Goal: Find specific page/section: Find specific page/section

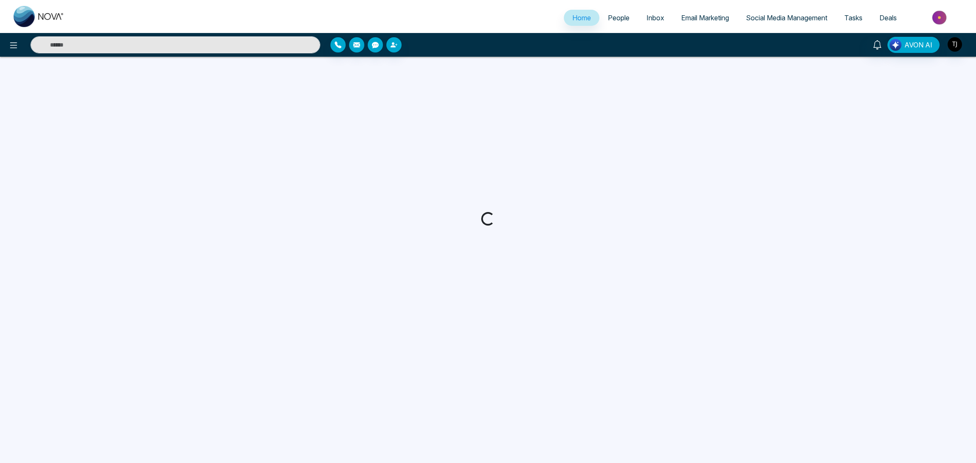
select select "*"
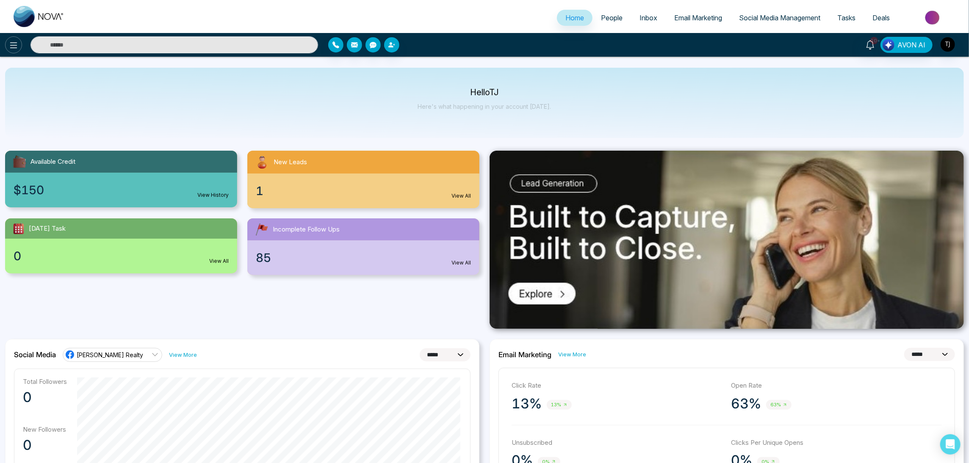
click at [6, 41] on button at bounding box center [13, 44] width 17 height 17
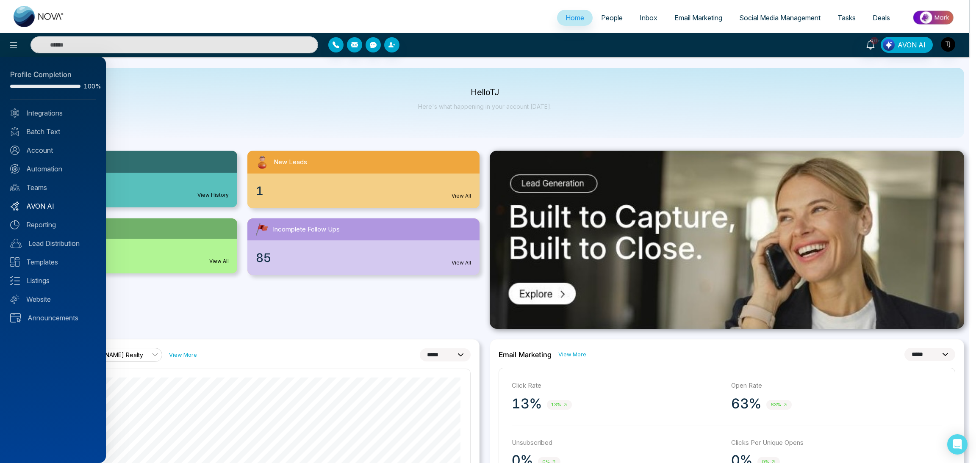
click at [31, 205] on link "AVON AI" at bounding box center [53, 206] width 86 height 10
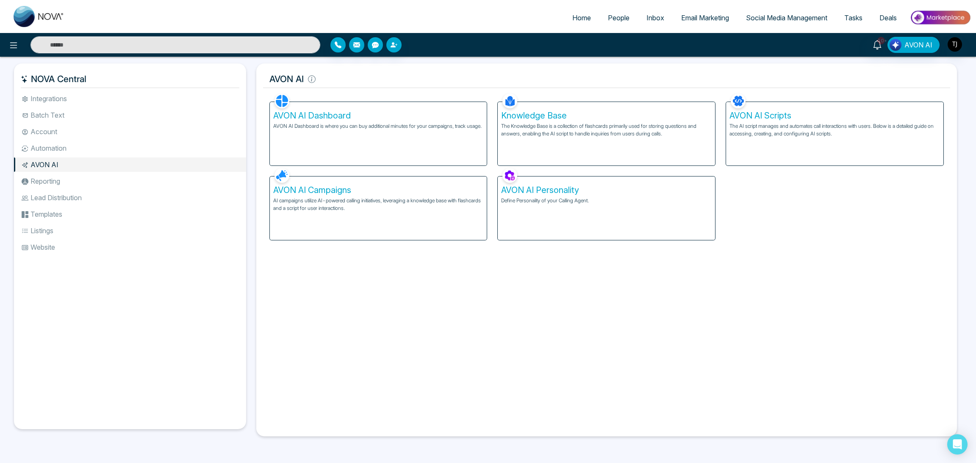
click at [350, 117] on h5 "AVON AI Dashboard" at bounding box center [378, 116] width 210 height 10
